Goal: Book appointment/travel/reservation

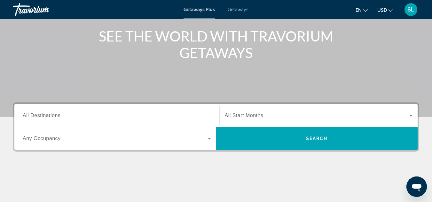
scroll to position [96, 0]
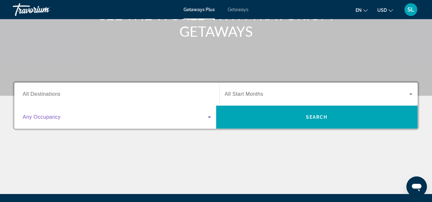
click at [210, 116] on icon "Search widget" at bounding box center [210, 117] width 8 height 8
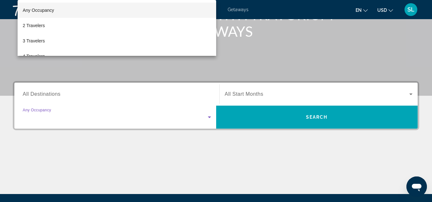
scroll to position [156, 0]
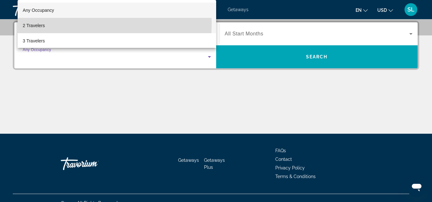
click at [54, 23] on mat-option "2 Travelers" at bounding box center [117, 25] width 199 height 15
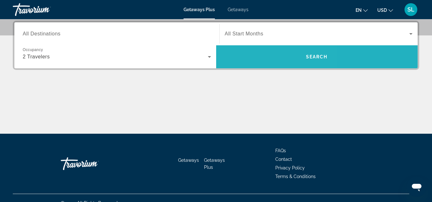
click at [256, 65] on span "Search widget" at bounding box center [317, 56] width 202 height 23
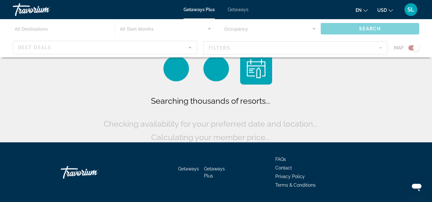
click at [189, 46] on div "Main content" at bounding box center [216, 38] width 432 height 38
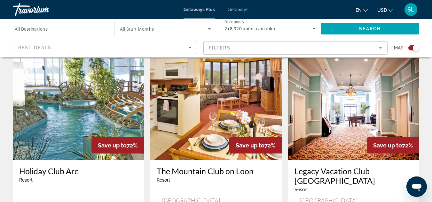
scroll to position [192, 0]
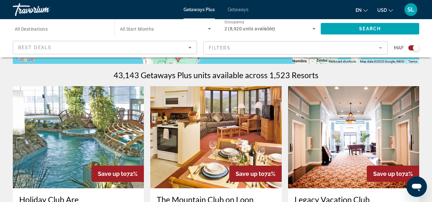
click at [186, 46] on icon "Sort by" at bounding box center [190, 48] width 8 height 8
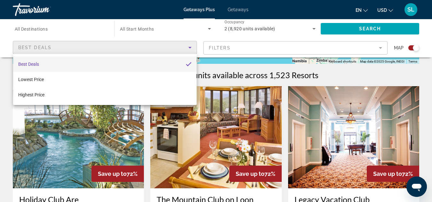
click at [186, 64] on mat-pseudo-checkbox "Sort by" at bounding box center [189, 64] width 6 height 6
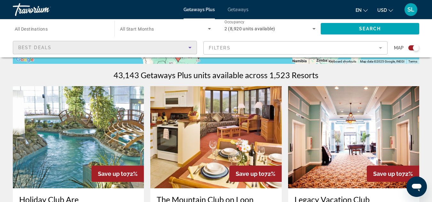
click at [213, 46] on mat-form-field "Filters" at bounding box center [295, 47] width 184 height 13
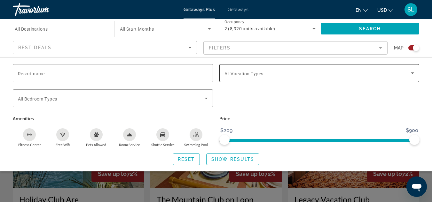
click at [237, 71] on span "All Vacation Types" at bounding box center [243, 73] width 39 height 5
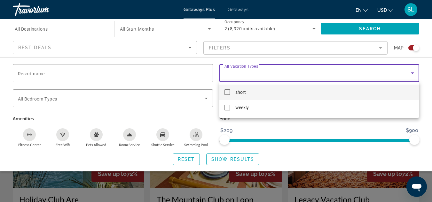
click at [228, 90] on mat-pseudo-checkbox at bounding box center [227, 93] width 6 height 6
click at [256, 121] on div at bounding box center [216, 101] width 432 height 202
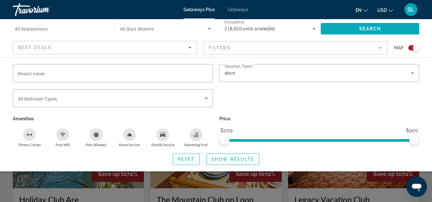
click at [360, 30] on span "Search" at bounding box center [370, 28] width 22 height 5
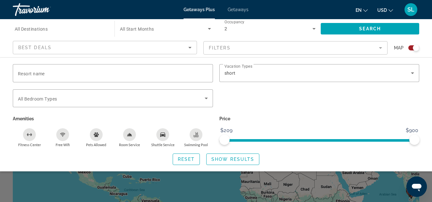
click at [299, 51] on mat-form-field "Filters" at bounding box center [295, 47] width 184 height 13
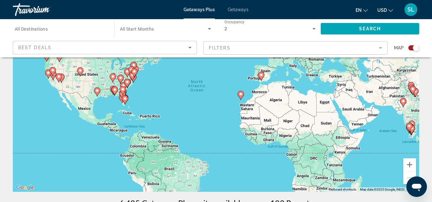
scroll to position [64, 0]
click at [414, 49] on div "Search widget" at bounding box center [416, 48] width 6 height 6
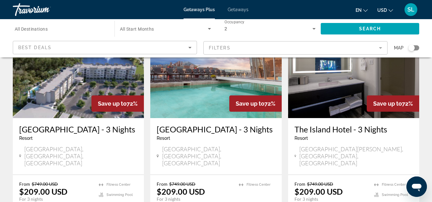
scroll to position [0, 0]
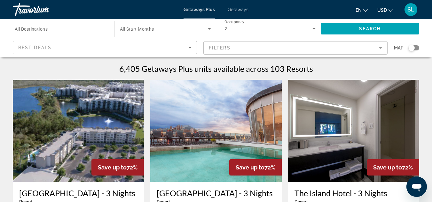
click at [352, 50] on mat-form-field "Filters" at bounding box center [295, 47] width 184 height 13
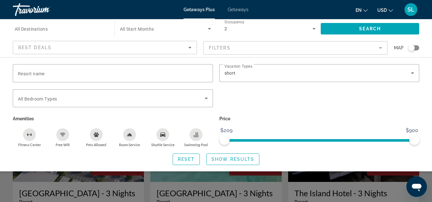
click at [151, 27] on span "All Start Months" at bounding box center [137, 29] width 34 height 5
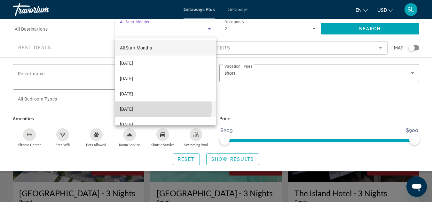
click at [133, 108] on span "[DATE]" at bounding box center [126, 109] width 13 height 8
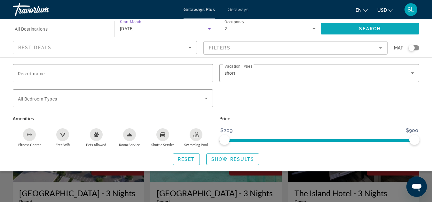
click at [339, 30] on span "Search widget" at bounding box center [370, 28] width 98 height 15
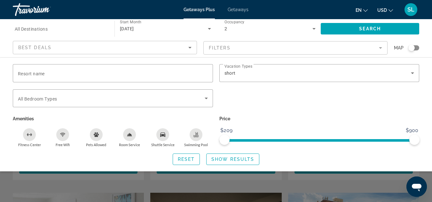
scroll to position [128, 0]
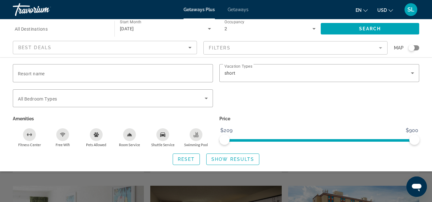
click at [38, 185] on div "Search widget" at bounding box center [216, 149] width 432 height 106
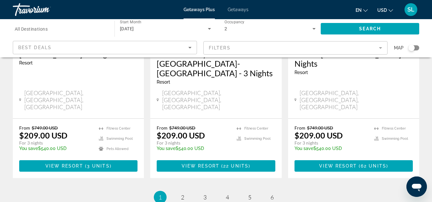
scroll to position [863, 0]
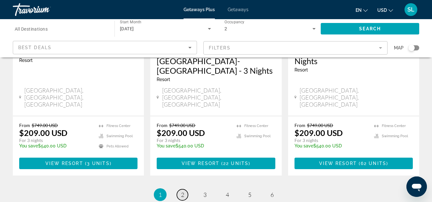
click at [181, 191] on span "2" at bounding box center [182, 194] width 3 height 7
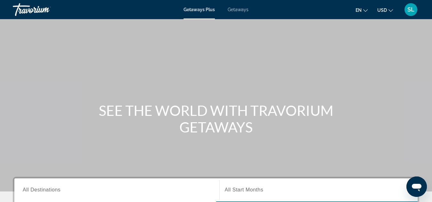
click at [237, 11] on span "Getaways" at bounding box center [238, 9] width 21 height 5
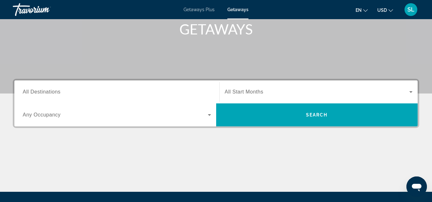
scroll to position [128, 0]
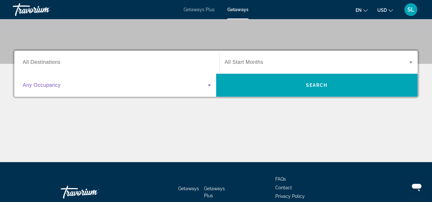
click at [207, 87] on icon "Search widget" at bounding box center [210, 86] width 8 height 8
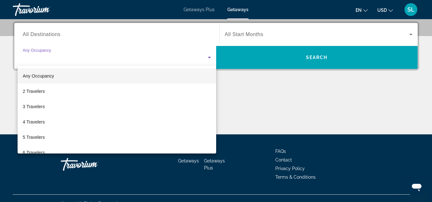
scroll to position [156, 0]
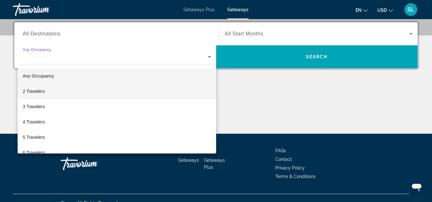
click at [42, 91] on span "2 Travelers" at bounding box center [34, 92] width 22 height 8
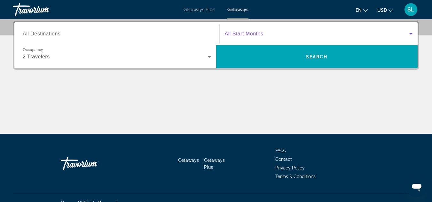
click at [411, 34] on icon "Search widget" at bounding box center [410, 34] width 3 height 2
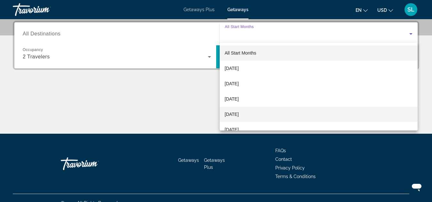
click at [239, 113] on span "[DATE]" at bounding box center [232, 115] width 14 height 8
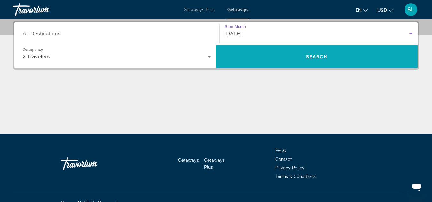
click at [254, 55] on span "Search widget" at bounding box center [317, 56] width 202 height 15
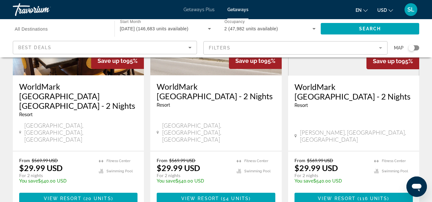
scroll to position [831, 0]
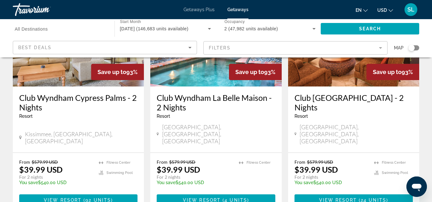
scroll to position [863, 0]
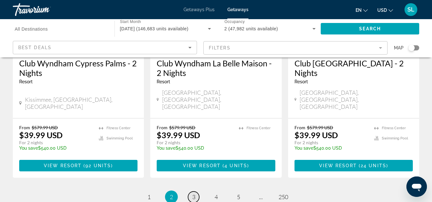
click at [195, 194] on span "3" at bounding box center [193, 197] width 3 height 7
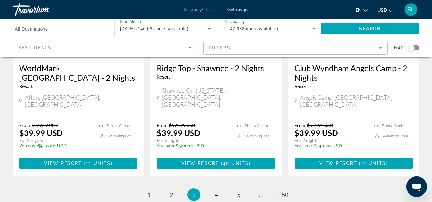
scroll to position [863, 0]
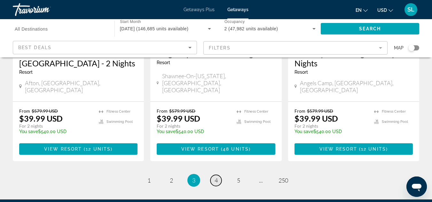
click at [216, 177] on span "4" at bounding box center [216, 180] width 3 height 7
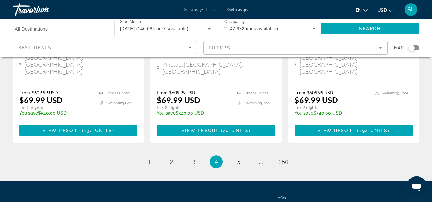
scroll to position [889, 0]
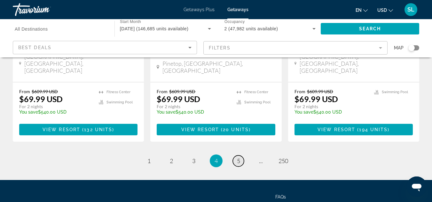
click at [237, 158] on span "5" at bounding box center [238, 161] width 3 height 7
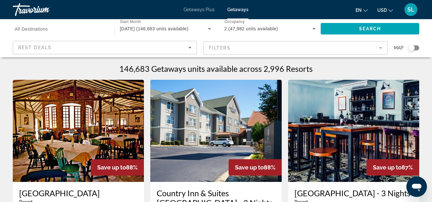
click at [412, 49] on div "Search widget" at bounding box center [411, 48] width 6 height 6
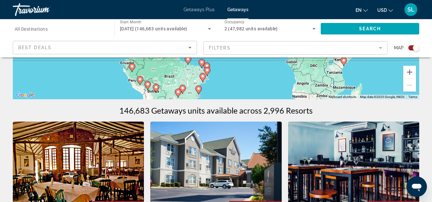
scroll to position [192, 0]
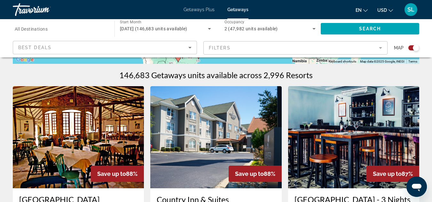
click at [294, 28] on div "2 (47,982 units available)" at bounding box center [268, 29] width 88 height 8
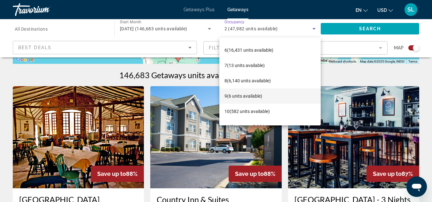
scroll to position [96, 0]
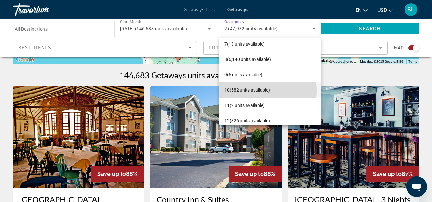
click at [246, 90] on span "10 (582 units available)" at bounding box center [246, 90] width 45 height 8
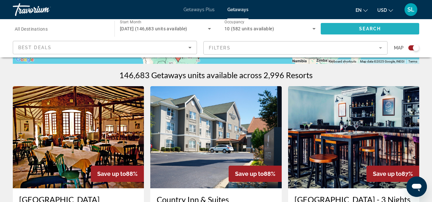
click at [357, 29] on span "Search widget" at bounding box center [370, 28] width 98 height 15
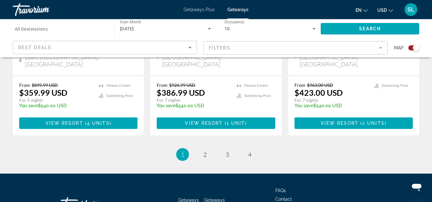
scroll to position [1088, 0]
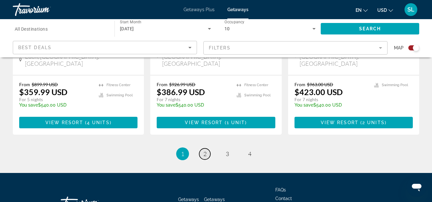
click at [204, 151] on span "2" at bounding box center [204, 154] width 3 height 7
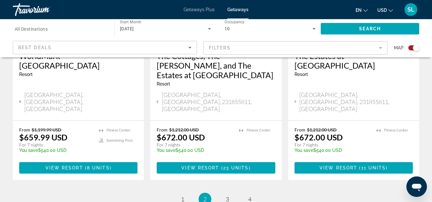
scroll to position [1078, 0]
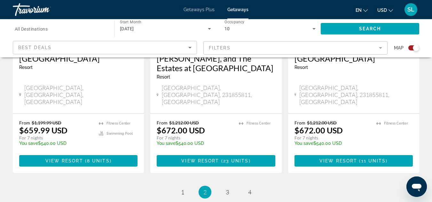
click at [232, 30] on div "10" at bounding box center [268, 29] width 88 height 8
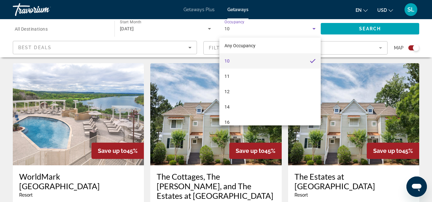
scroll to position [0, 0]
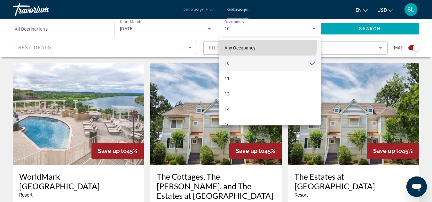
click at [243, 45] on span "Any Occupancy" at bounding box center [239, 48] width 31 height 8
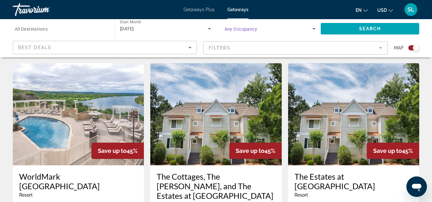
click at [243, 32] on span "Search widget" at bounding box center [268, 29] width 88 height 8
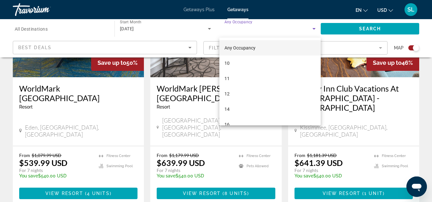
scroll to position [790, 0]
